Goal: Information Seeking & Learning: Find specific fact

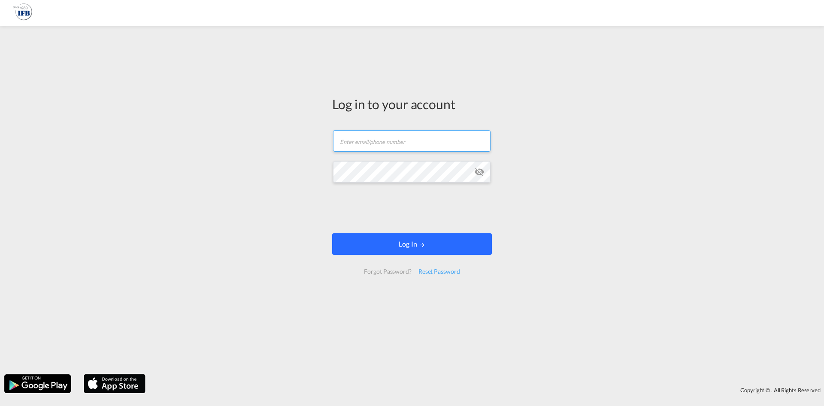
type input "m.dicicco@france-ifbgroup.net"
click at [390, 238] on button "Log In" at bounding box center [412, 243] width 160 height 21
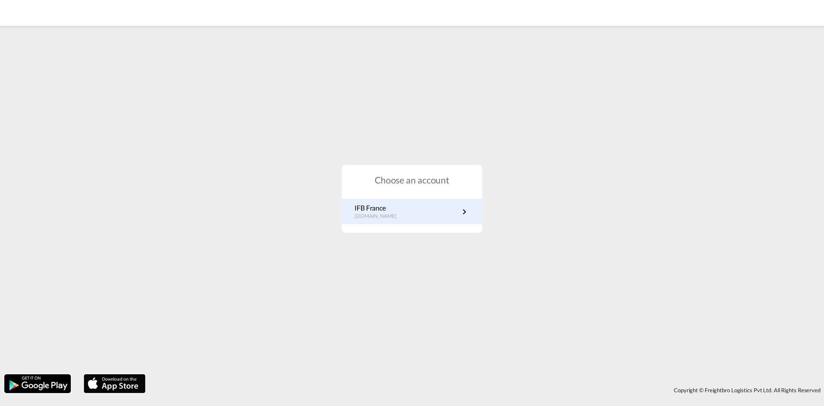
click at [436, 208] on link "IFB France fr.portal.ifb.com" at bounding box center [412, 211] width 115 height 17
click at [443, 214] on link "IFB France fr.portal.ifb.com" at bounding box center [412, 211] width 115 height 17
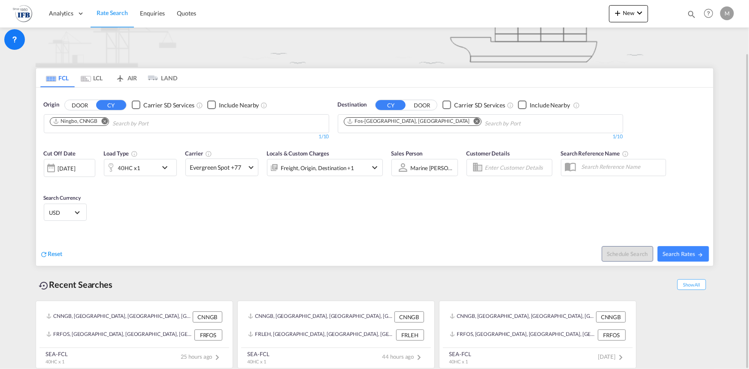
scroll to position [61, 0]
click at [675, 251] on span "Search Rates" at bounding box center [683, 253] width 41 height 7
type input "CNNGB to FRFOS / [DATE]"
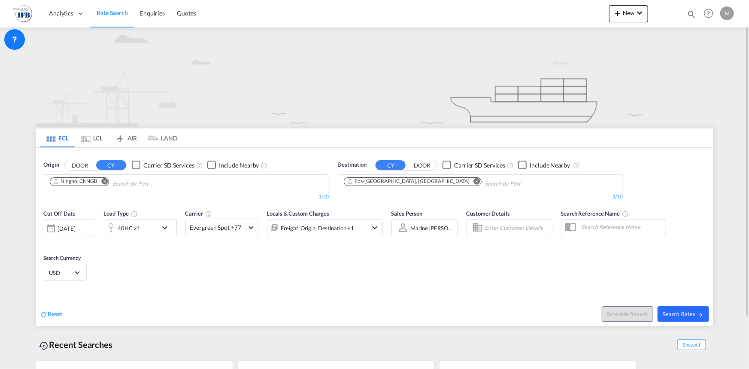
click at [692, 319] on button "Search Rates" at bounding box center [684, 313] width 52 height 15
type input "CNNGB to FRFOS / [DATE]"
